Goal: Use online tool/utility: Use online tool/utility

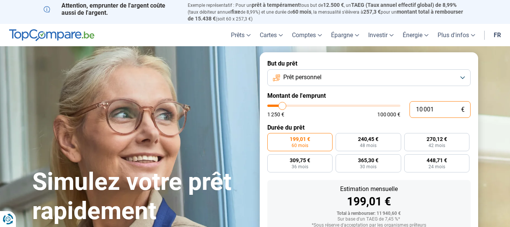
click at [440, 108] on input "10 001" at bounding box center [440, 109] width 61 height 17
type input "1 000"
type input "1250"
type input "100"
type input "1250"
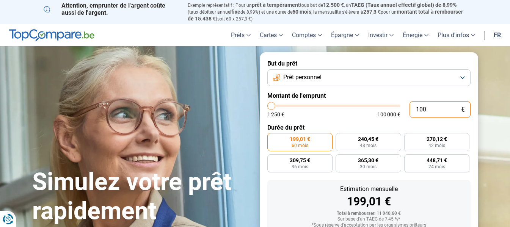
type input "10"
type input "1250"
type input "1"
type input "1250"
type input "1 250"
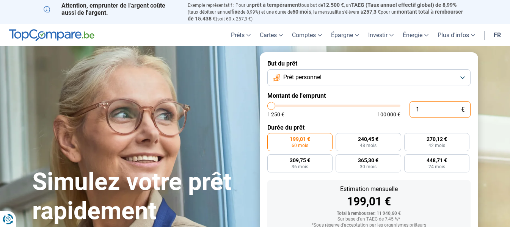
type input "1250"
radio input "true"
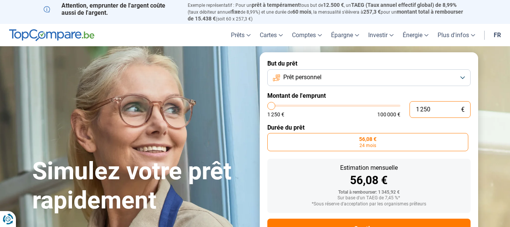
type input "12 505"
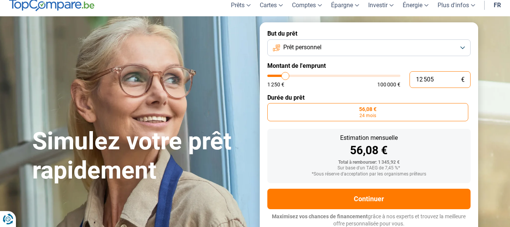
type input "12500"
radio input "false"
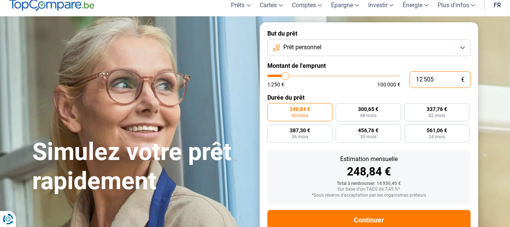
scroll to position [51, 0]
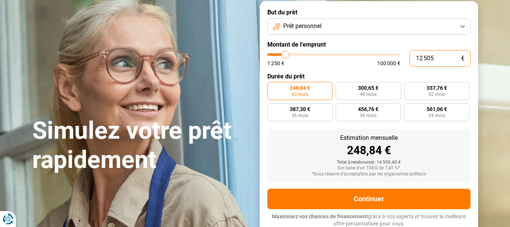
type input "1 250"
type input "1250"
type input "125"
type input "1250"
type input "12"
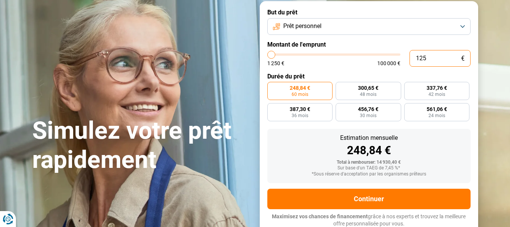
type input "1250"
type input "1"
type input "1250"
type input "1 250"
type input "1250"
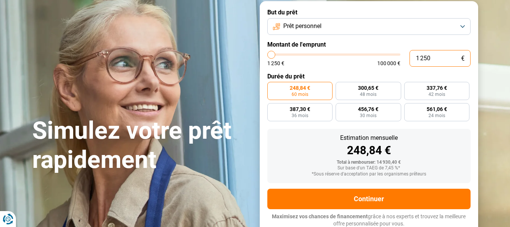
radio input "true"
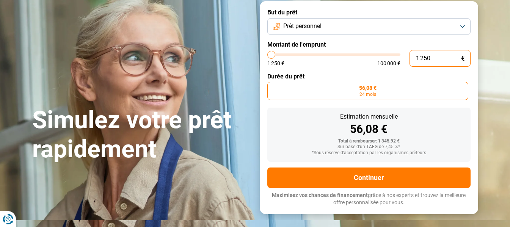
type input "12 505"
type input "12500"
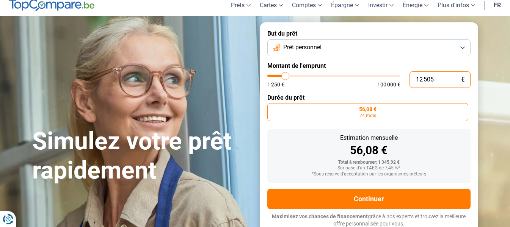
type input "125 050"
type input "100000"
type input "100 000"
type input "100000"
radio input "false"
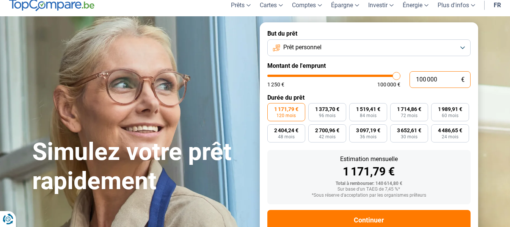
type input "10 000"
type input "10000"
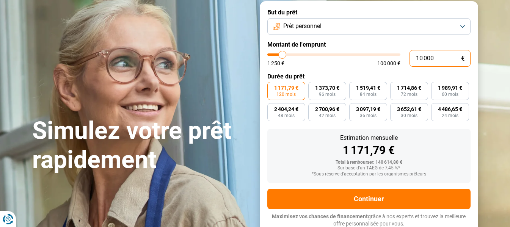
type input "1 000"
type input "1250"
type input "100"
type input "1250"
type input "10"
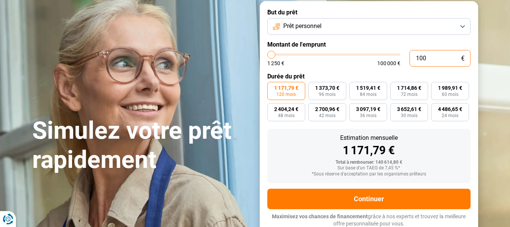
type input "1250"
type input "1"
type input "1250"
type input "1 250"
type input "1250"
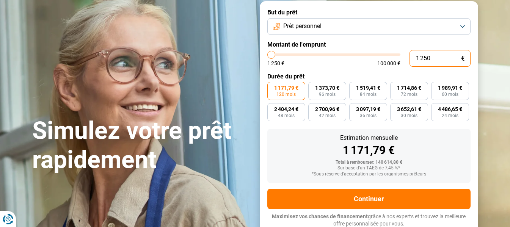
radio input "true"
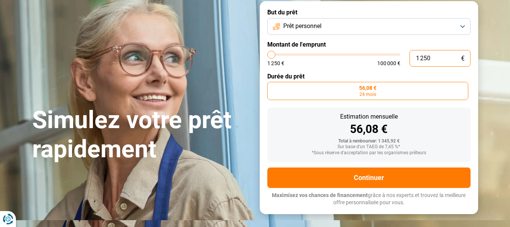
scroll to position [30, 0]
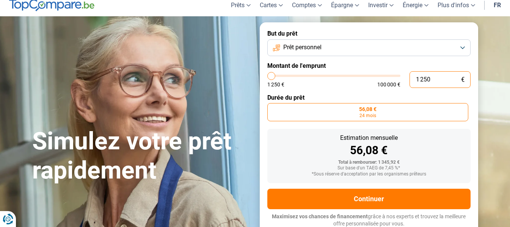
type input "125"
type input "1250"
type input "12"
type input "1250"
type input "1"
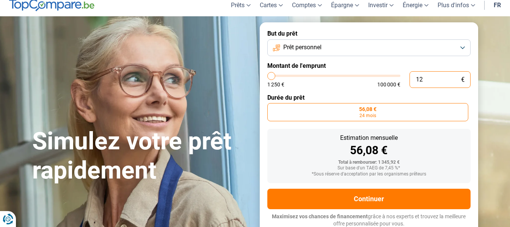
type input "1250"
type input "1 250"
type input "1250"
type input "12 505"
type input "12500"
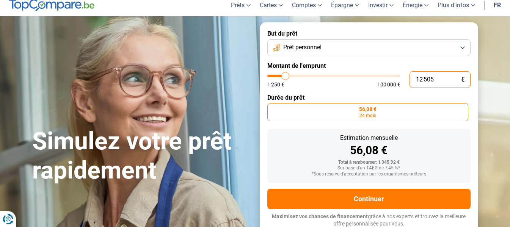
radio input "false"
type input "1 250"
type input "1250"
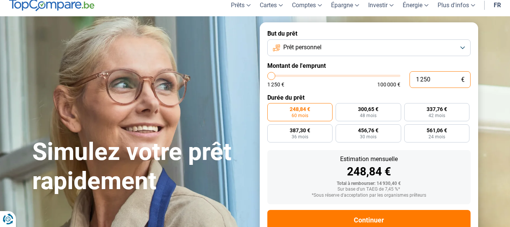
type input "125"
type input "1250"
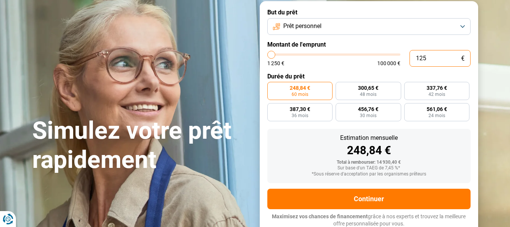
type input "1 250"
type input "1250"
radio input "true"
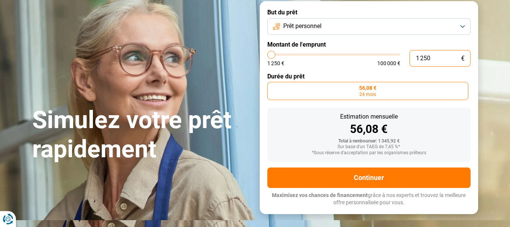
scroll to position [30, 0]
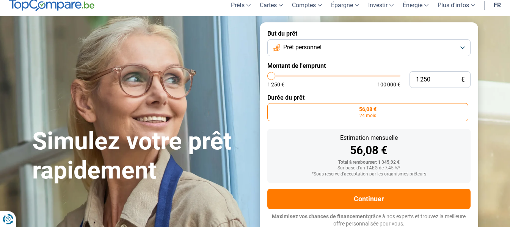
click at [274, 75] on input "range" at bounding box center [333, 76] width 133 height 2
type input "4 250"
type input "4250"
type input "5 000"
type input "5000"
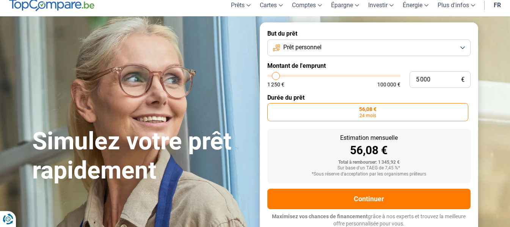
type input "5 500"
type input "5500"
type input "5 750"
type input "5750"
type input "6 000"
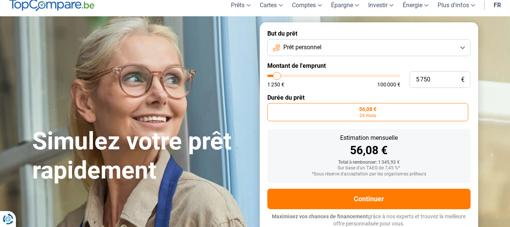
type input "6000"
type input "6 750"
type input "6750"
type input "7 000"
type input "7000"
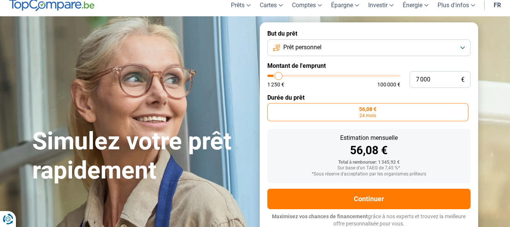
type input "7 250"
type input "7250"
type input "8 500"
type input "8500"
type input "9 000"
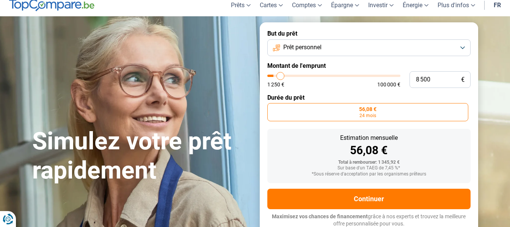
type input "9000"
type input "10 000"
type input "10000"
type input "11 000"
type input "11000"
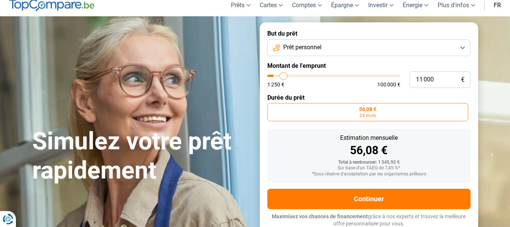
type input "11 500"
type input "11500"
type input "12 000"
type input "12000"
type input "12 500"
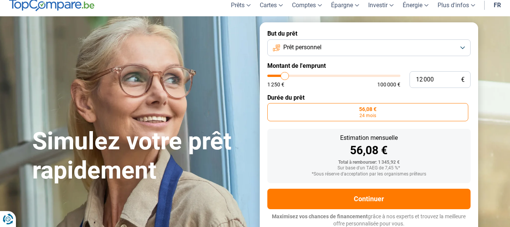
type input "12500"
type input "13 000"
type input "13000"
type input "13 500"
type input "13500"
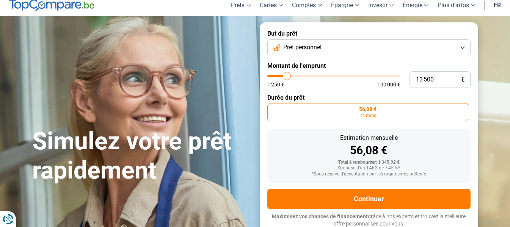
type input "14 000"
type input "14000"
type input "14 250"
type input "14250"
type input "15 000"
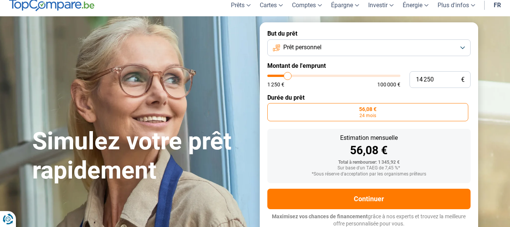
type input "15000"
type input "15 750"
type input "15750"
type input "16 500"
type input "16500"
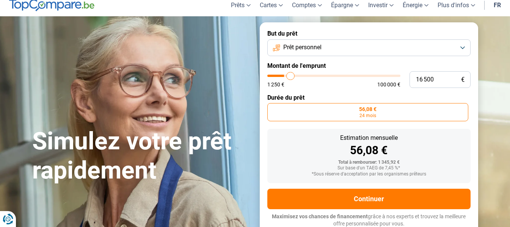
type input "17 750"
type input "17750"
type input "18 500"
type input "18500"
type input "18 750"
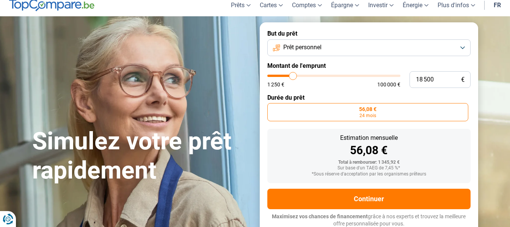
type input "18750"
type input "19 000"
type input "19000"
type input "19 750"
type input "19750"
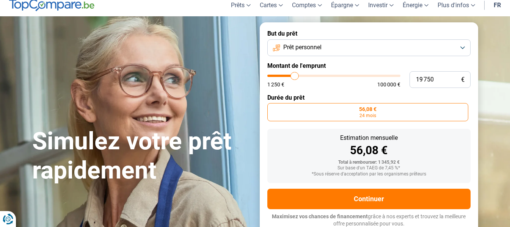
type input "20 000"
drag, startPoint x: 275, startPoint y: 74, endPoint x: 295, endPoint y: 74, distance: 20.9
type input "20250"
click at [295, 75] on input "range" at bounding box center [333, 76] width 133 height 2
type input "20 250"
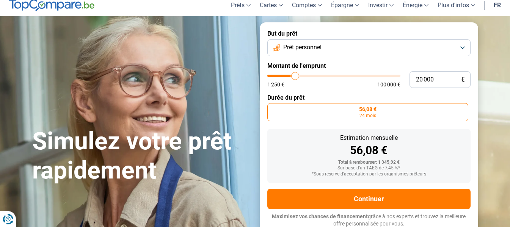
radio input "false"
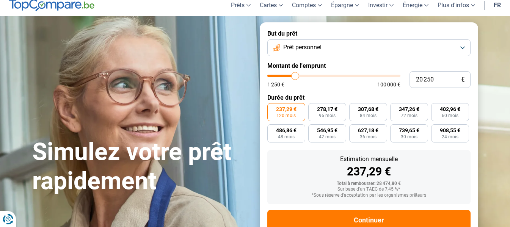
scroll to position [51, 0]
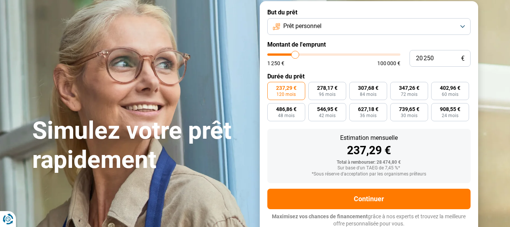
click at [296, 53] on input "range" at bounding box center [333, 54] width 133 height 2
type input "18 500"
type input "18500"
type input "17 000"
type input "17000"
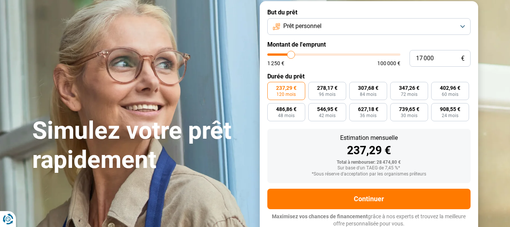
type input "16 500"
type input "16500"
type input "15 500"
drag, startPoint x: 294, startPoint y: 54, endPoint x: 289, endPoint y: 54, distance: 4.6
type input "15000"
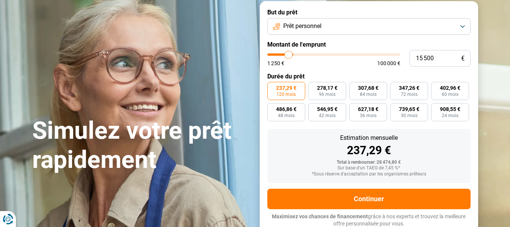
click at [289, 54] on input "range" at bounding box center [333, 54] width 133 height 2
type input "15 000"
radio input "true"
